Goal: Transaction & Acquisition: Purchase product/service

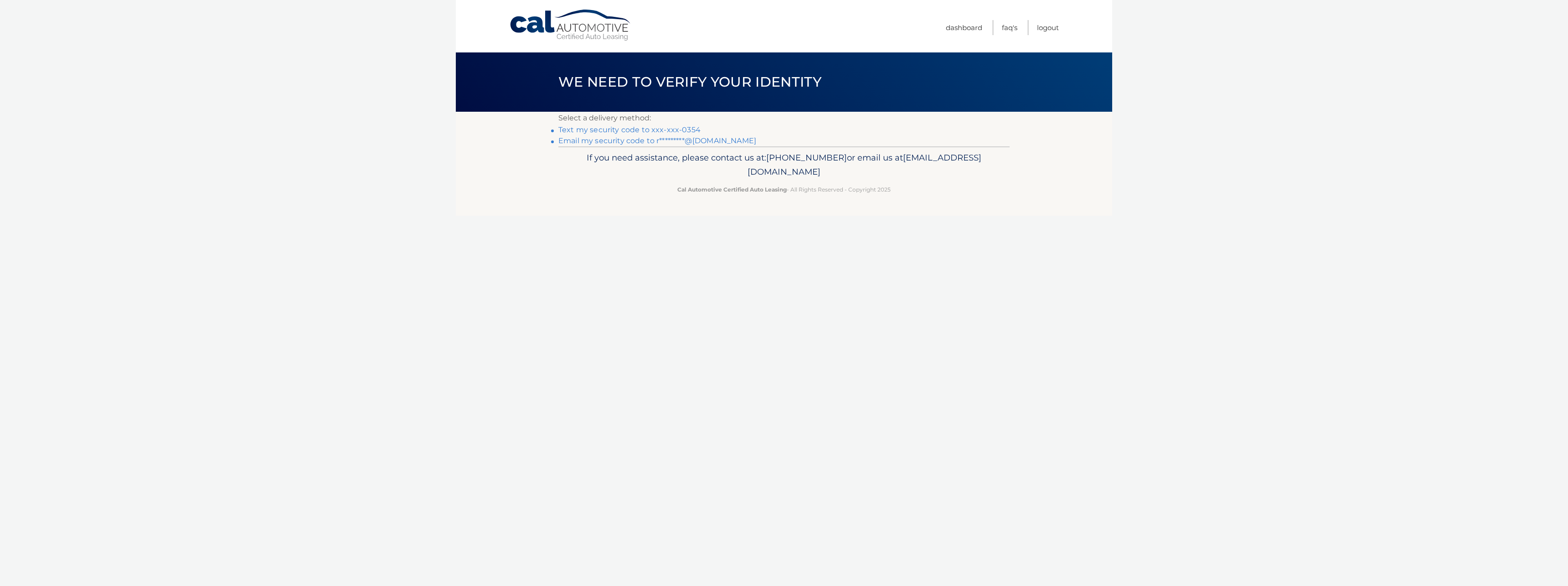
click at [673, 130] on link "Text my security code to xxx-xxx-0354" at bounding box center [629, 130] width 142 height 9
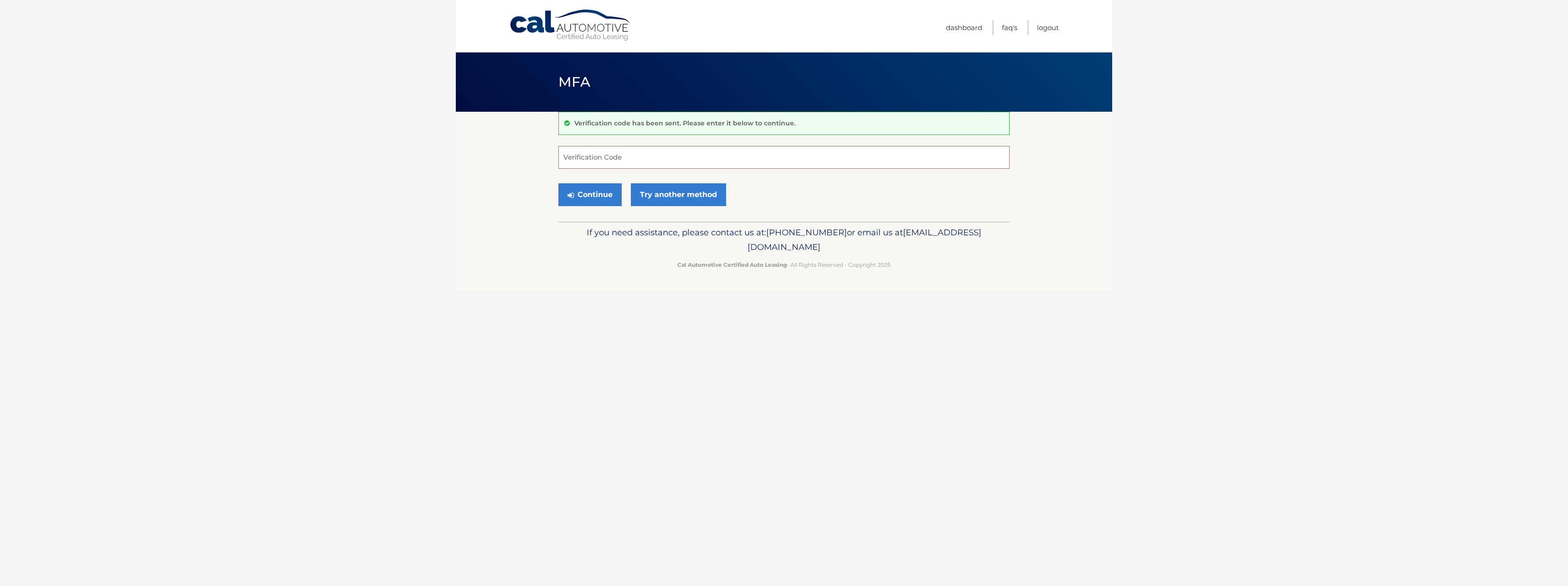
click at [653, 163] on input "Verification Code" at bounding box center [783, 157] width 451 height 23
type input "936313"
click at [558, 183] on button "Continue" at bounding box center [590, 194] width 63 height 23
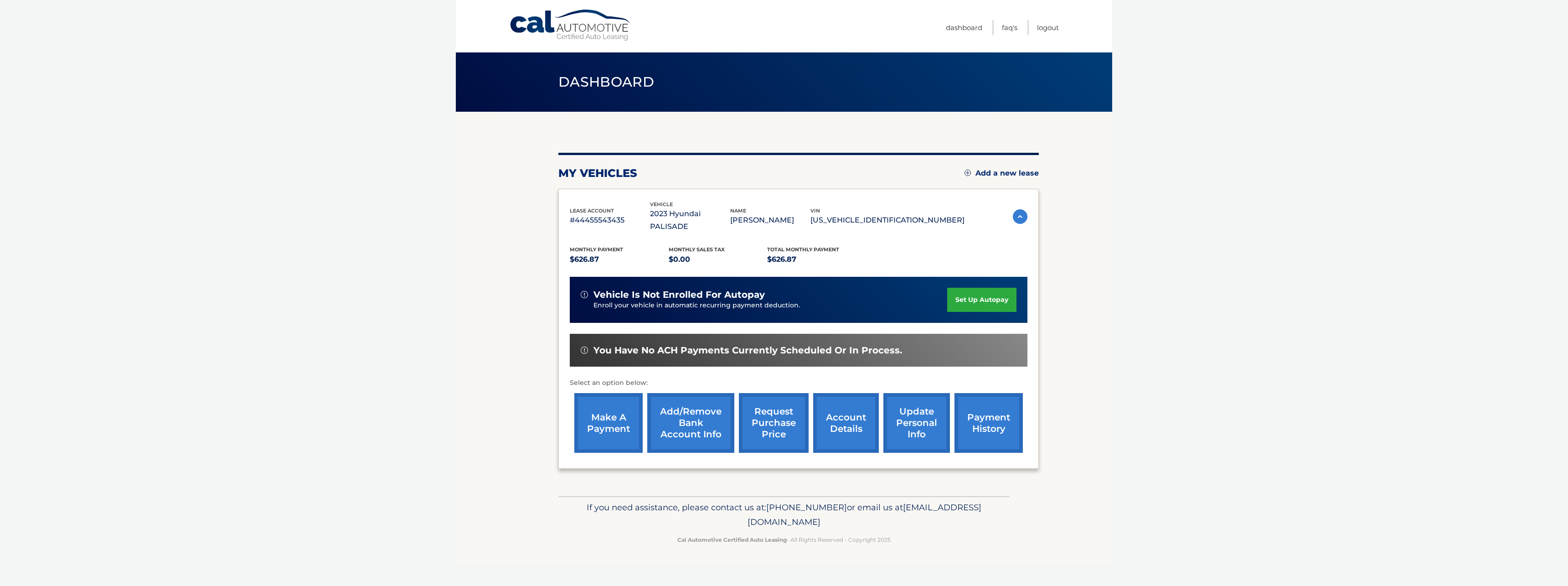
click at [598, 409] on link "make a payment" at bounding box center [609, 423] width 68 height 60
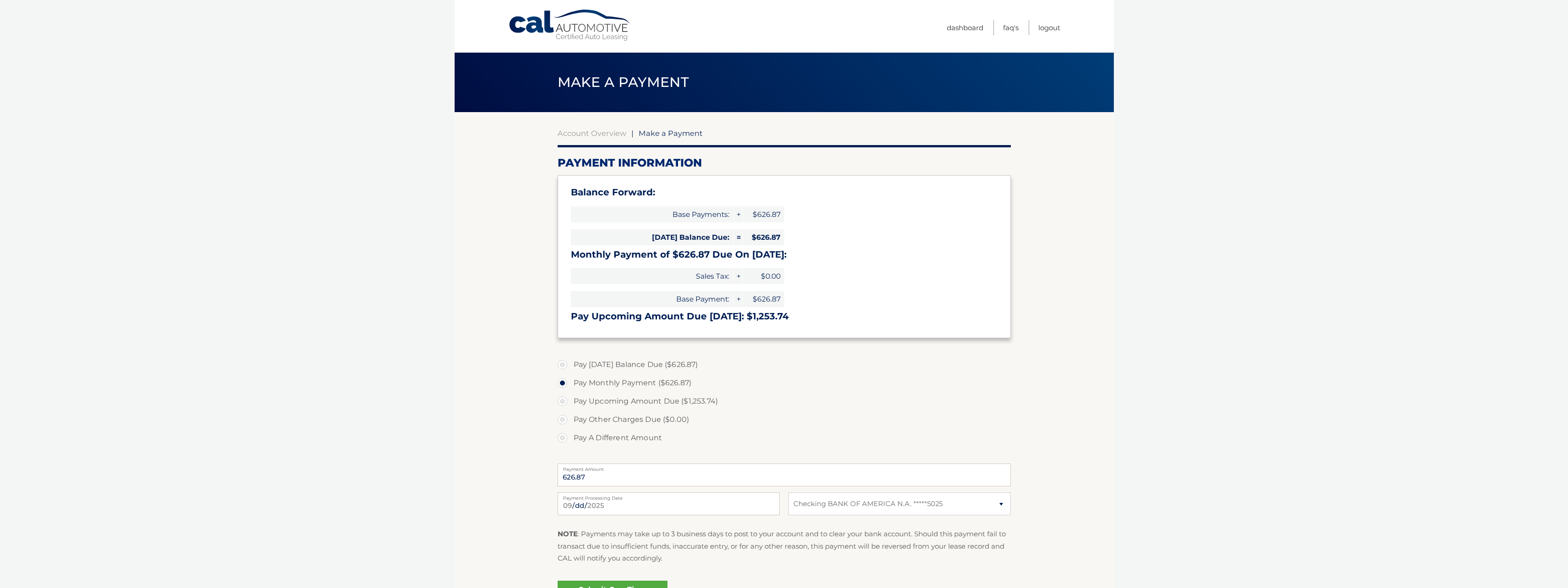
select select "YmY2Y2Y5OTMtYmFhZC00Mzc0LTgzZTItYjc5YWM3MDRlMzJm"
click at [684, 500] on input "[DATE]" at bounding box center [668, 504] width 222 height 23
type input "[DATE]"
click at [1168, 456] on body "Cal Automotive Menu Dashboard FAQ's Logout |" at bounding box center [784, 294] width 1568 height 588
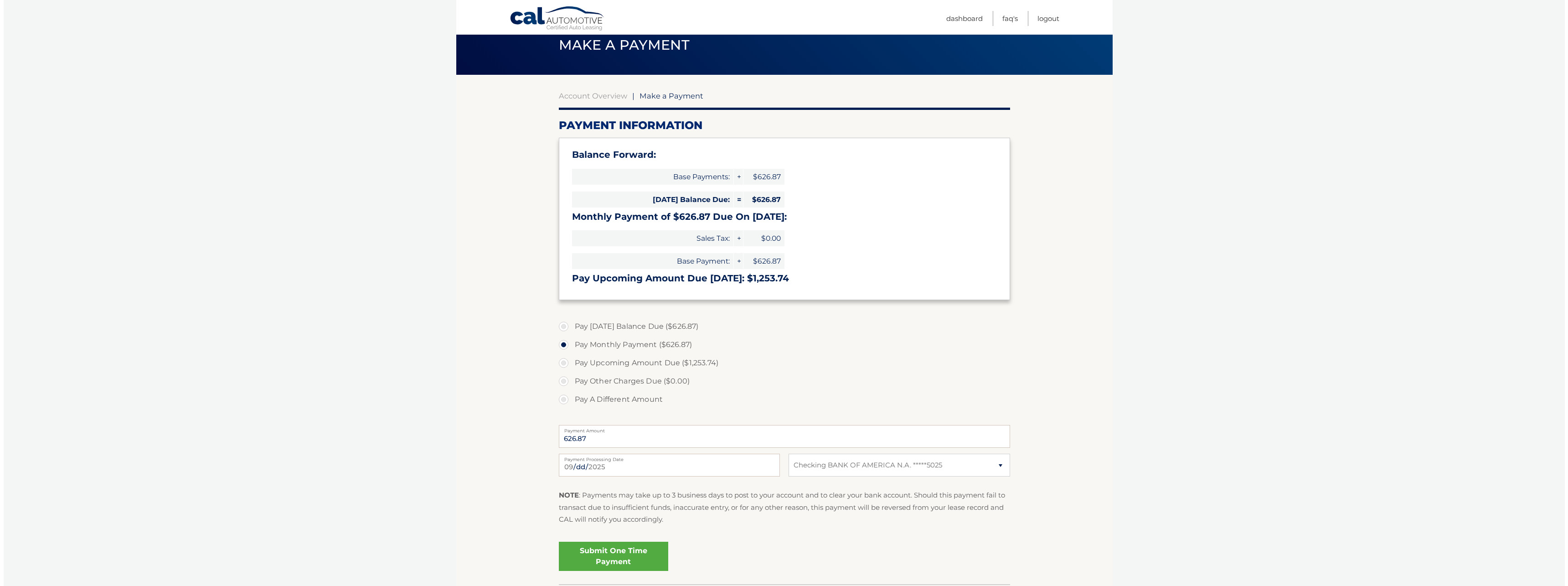
scroll to position [38, 0]
click at [646, 557] on link "Submit One Time Payment" at bounding box center [610, 556] width 110 height 29
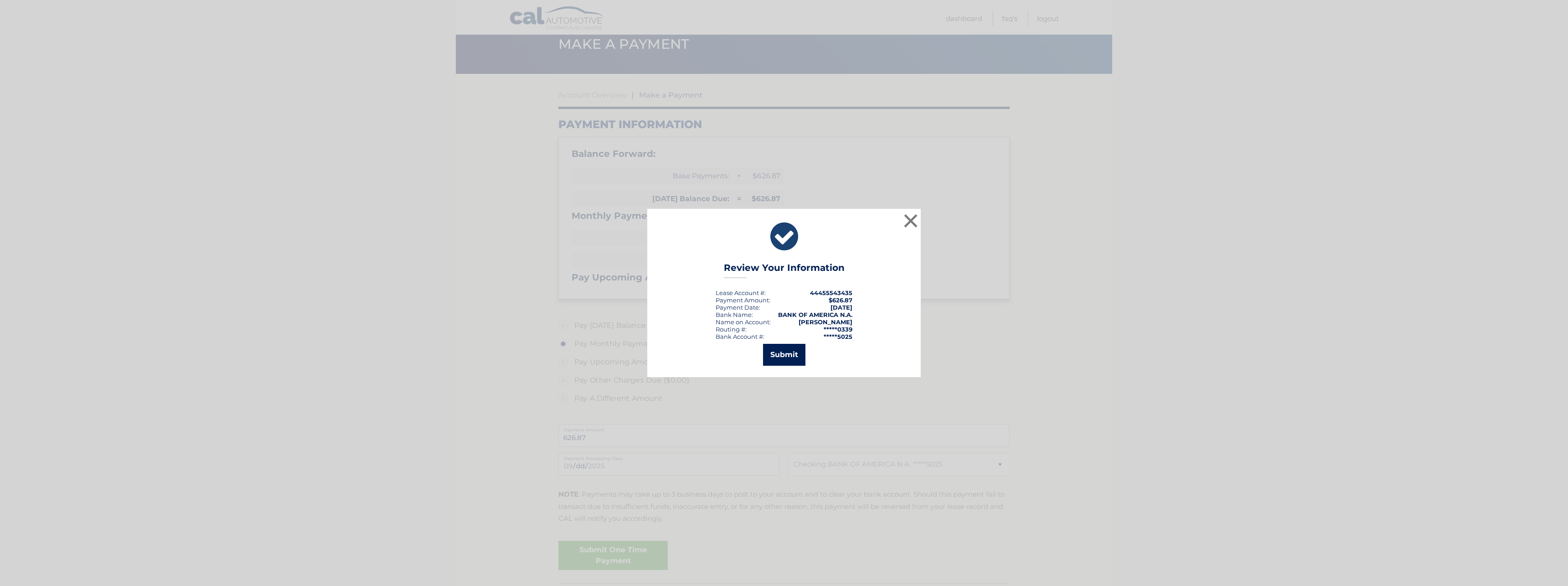
click at [793, 361] on button "Submit" at bounding box center [785, 355] width 43 height 22
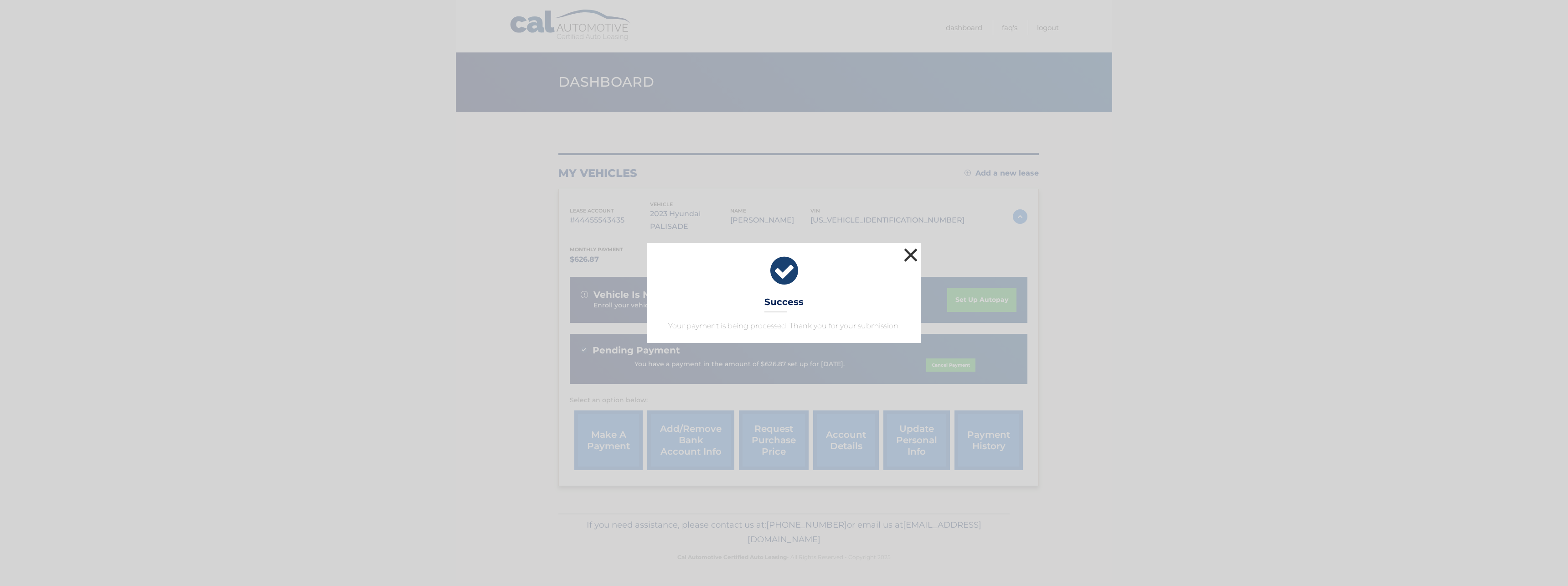
click at [908, 255] on button "×" at bounding box center [911, 255] width 18 height 18
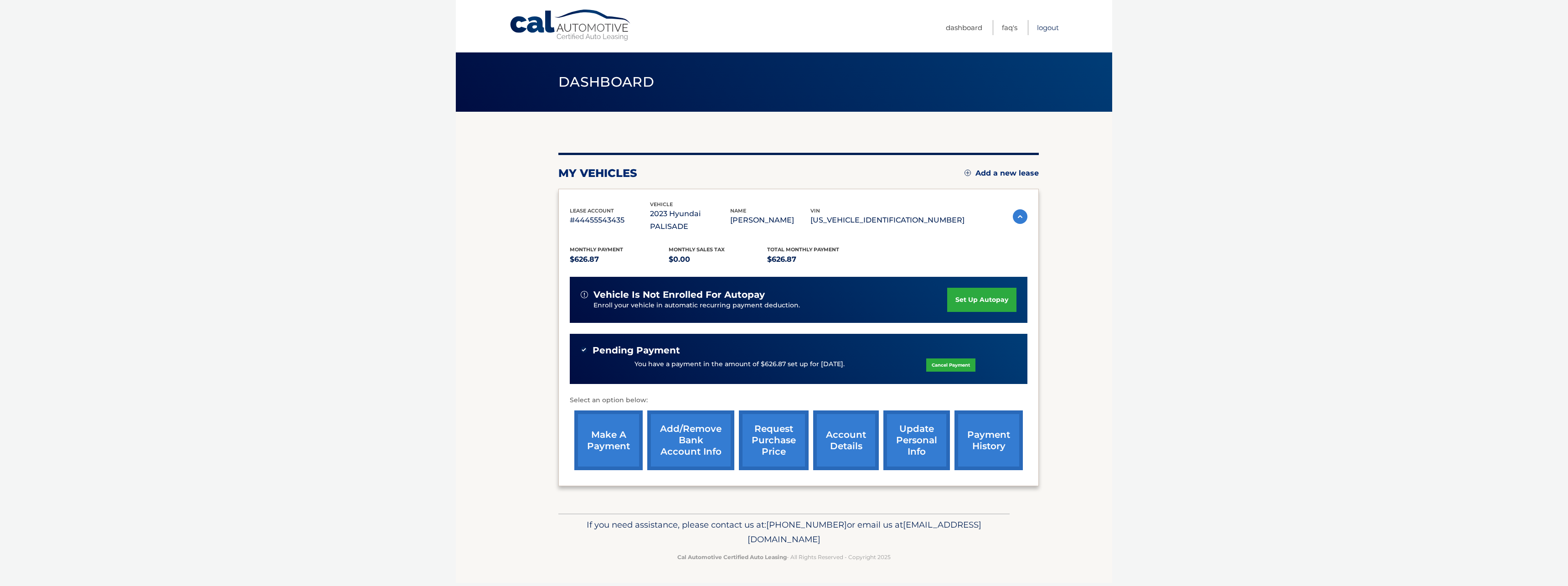
click at [1052, 29] on link "Logout" at bounding box center [1048, 27] width 22 height 15
